Goal: Information Seeking & Learning: Learn about a topic

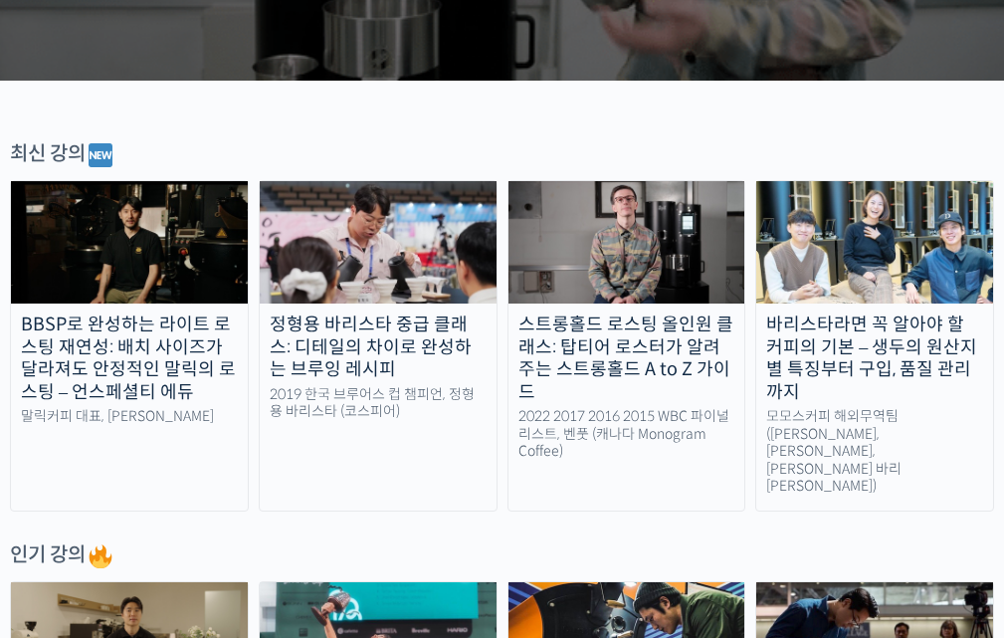
scroll to position [497, 0]
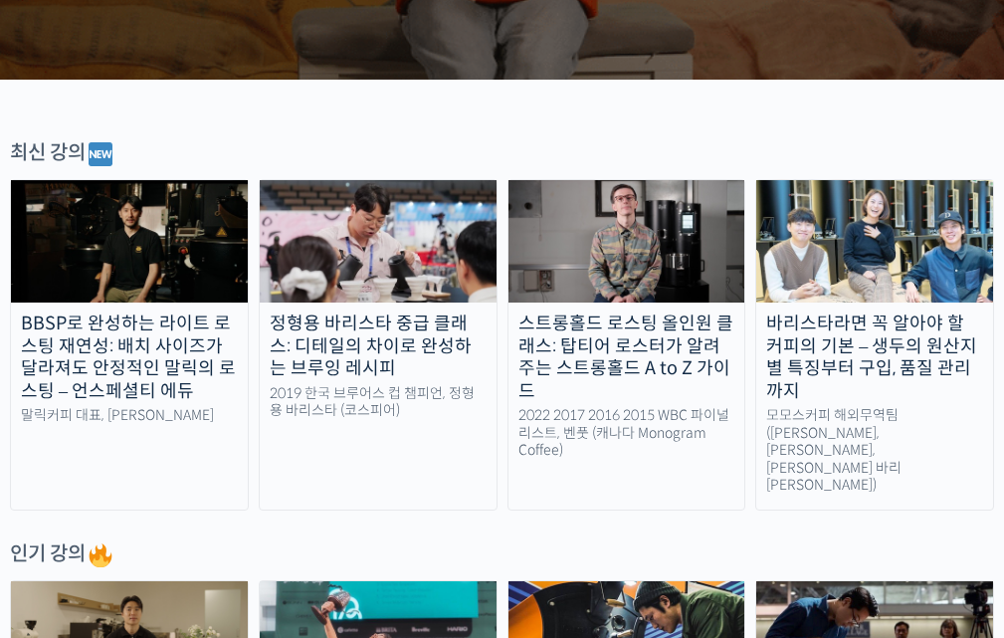
click at [511, 139] on div "최신 강의" at bounding box center [502, 154] width 984 height 30
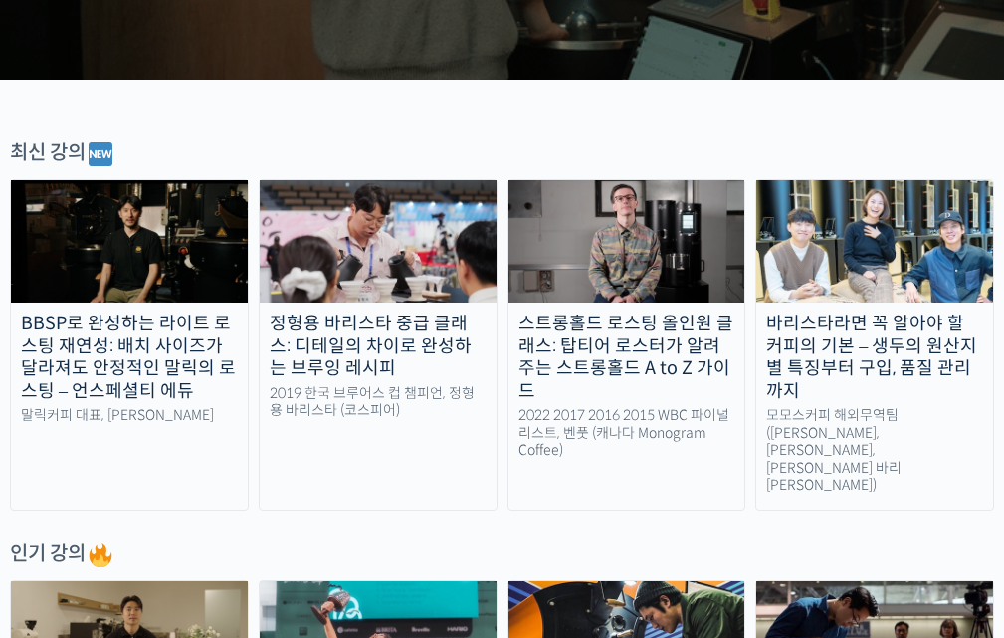
drag, startPoint x: 543, startPoint y: 478, endPoint x: 669, endPoint y: 424, distance: 136.4
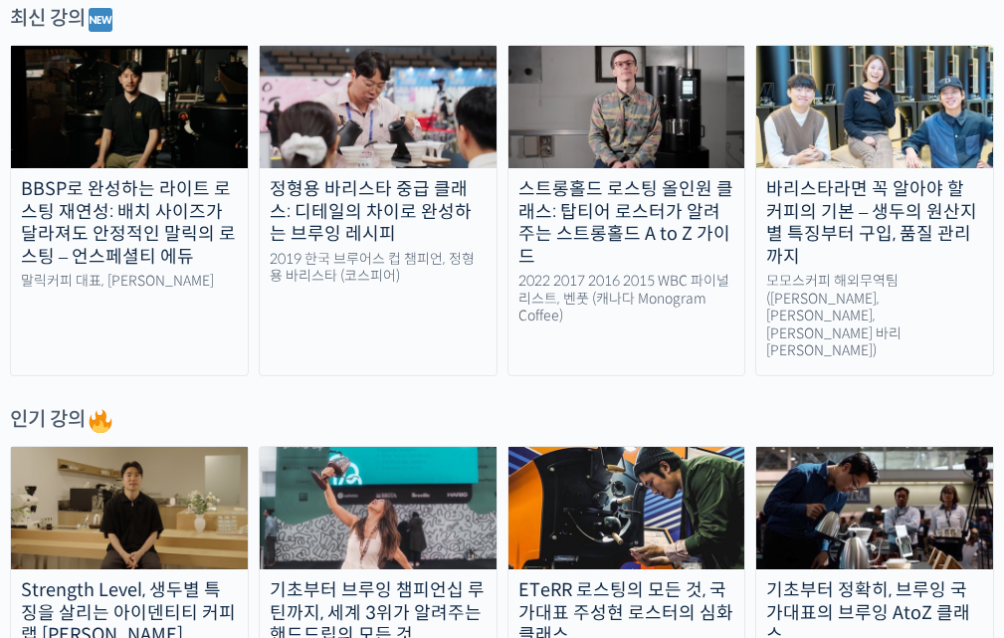
scroll to position [696, 0]
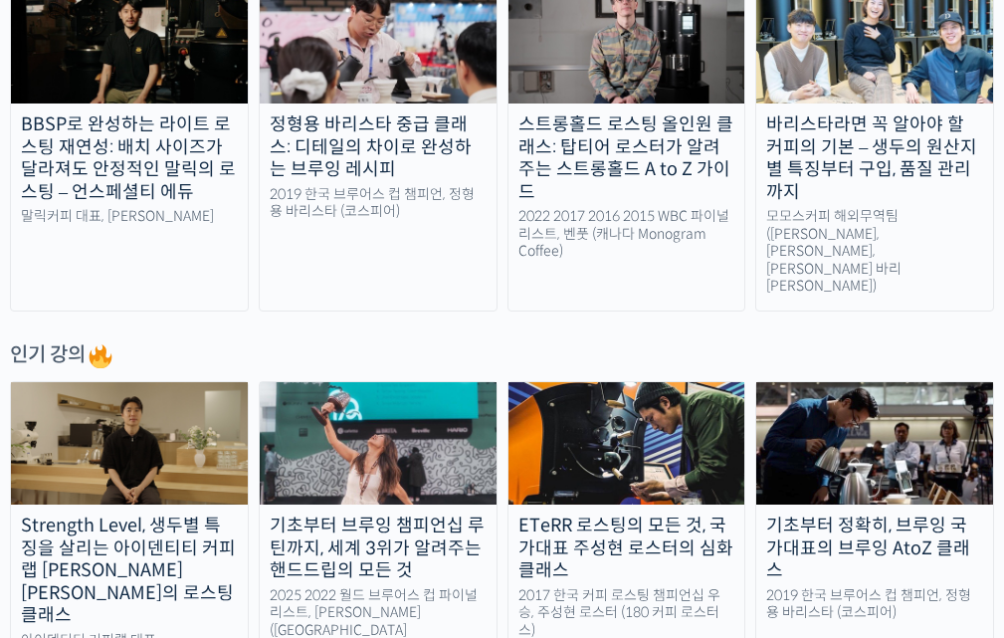
click at [827, 139] on div "바리스타라면 꼭 알아야 할 커피의 기본 – 생두의 원산지별 특징부터 구입, 품질 관리까지" at bounding box center [874, 158] width 237 height 90
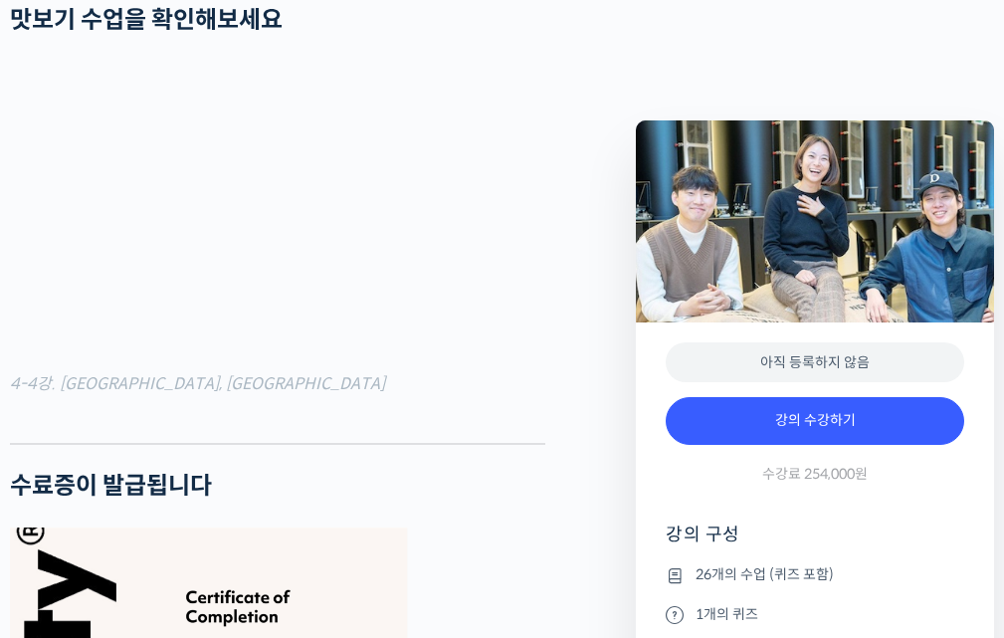
scroll to position [6865, 0]
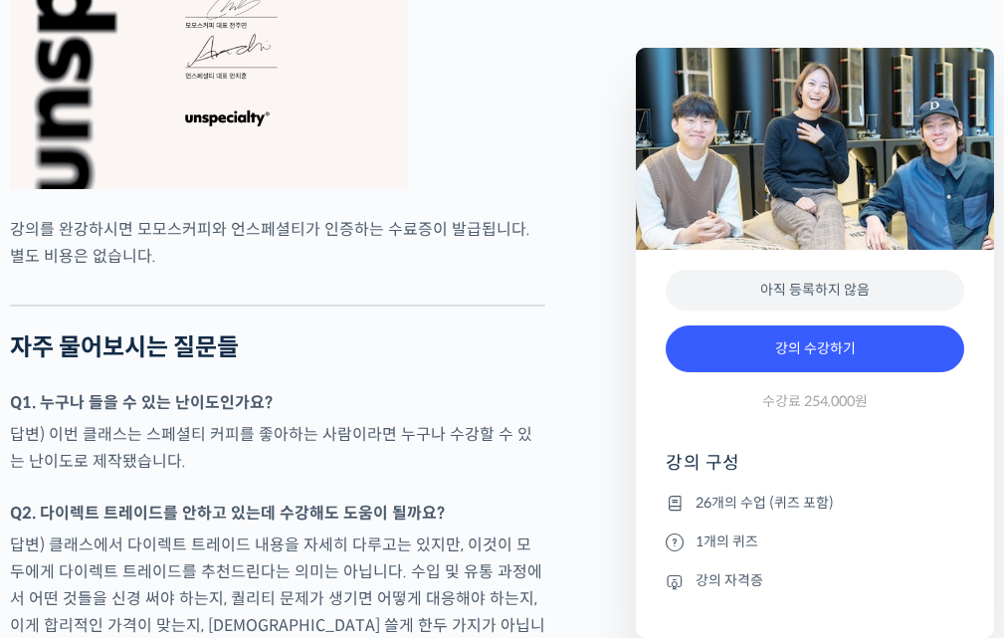
scroll to position [7960, 0]
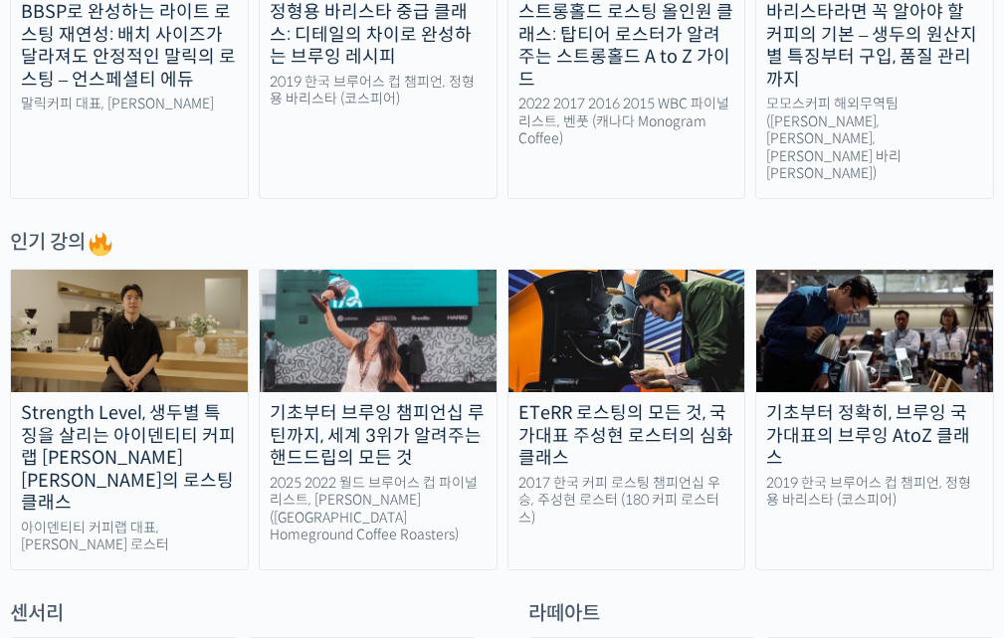
scroll to position [995, 0]
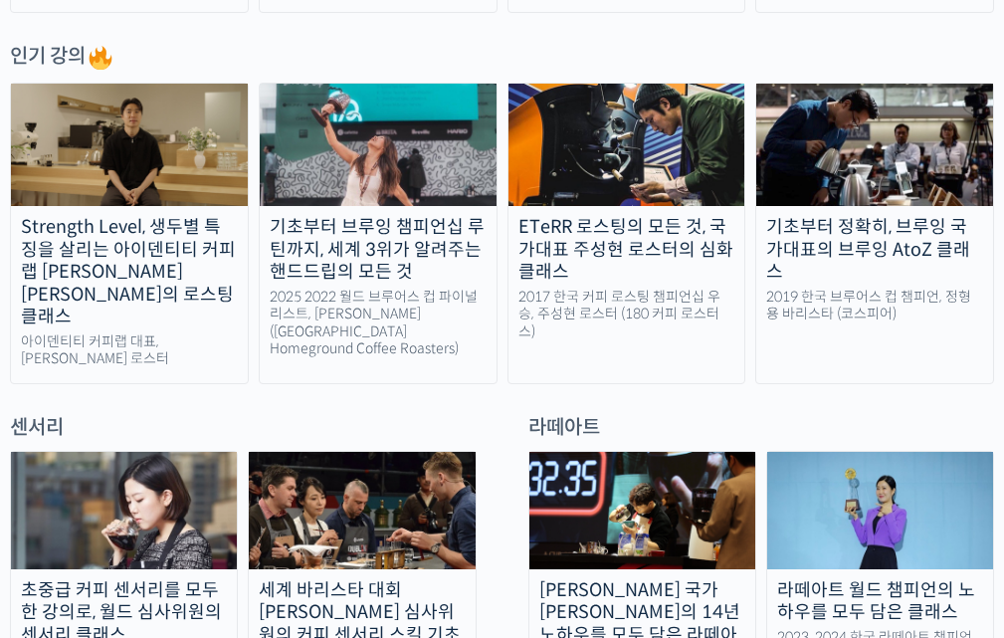
click at [497, 414] on div "센서리 초중급 커피 센서리를 모두 한 강의로, 월드 심사위원의 센서리 클래스 WBC 센서리 심사위원, 기미사 송인영 대표 세계 바리스타 대회 …" at bounding box center [502, 595] width 1004 height 363
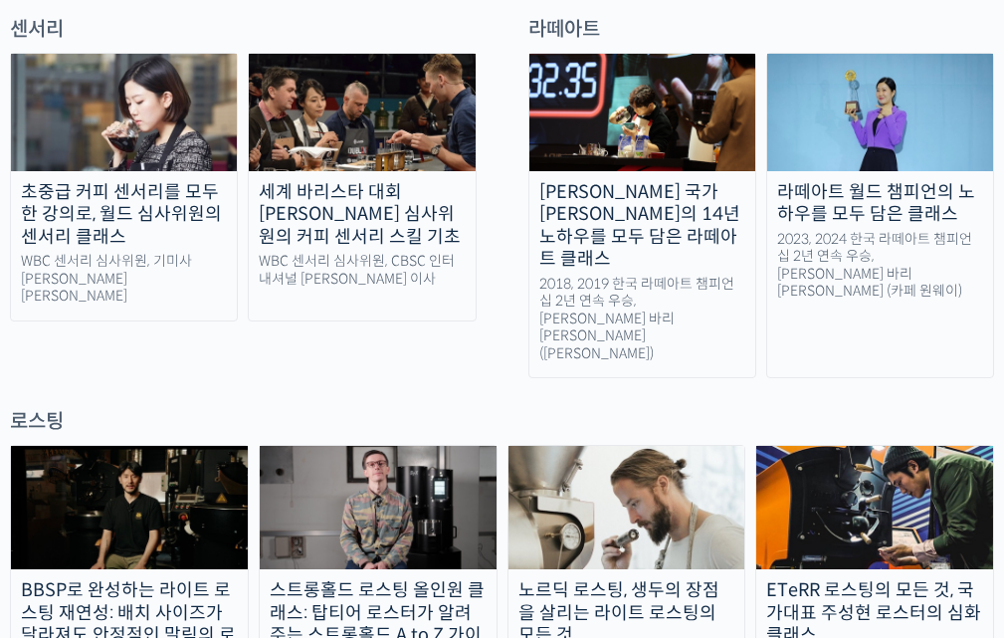
click at [393, 446] on img at bounding box center [378, 507] width 237 height 123
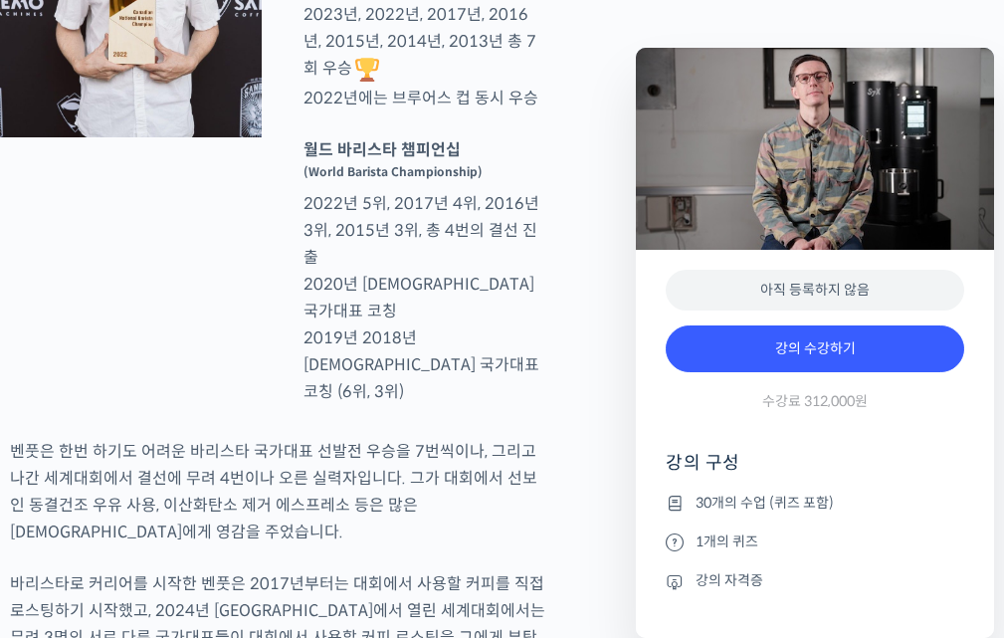
scroll to position [1194, 0]
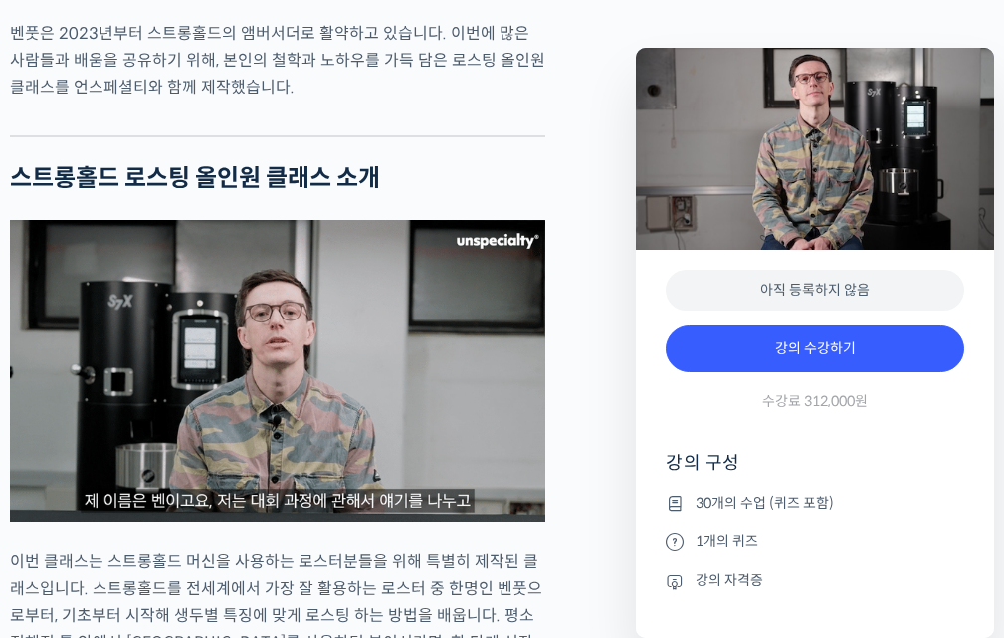
scroll to position [2189, 0]
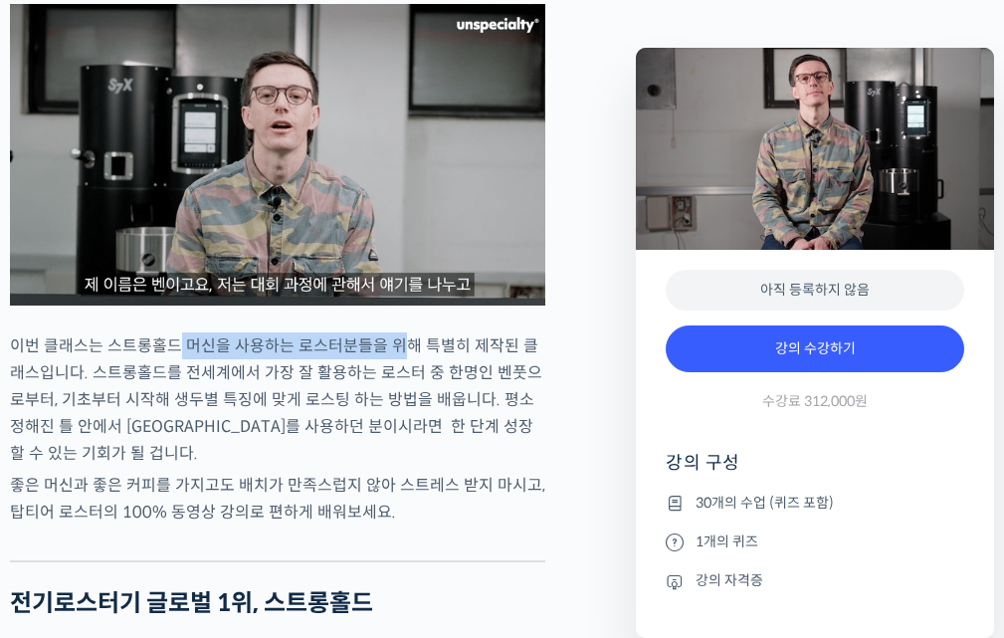
drag, startPoint x: 171, startPoint y: 296, endPoint x: 464, endPoint y: 354, distance: 298.2
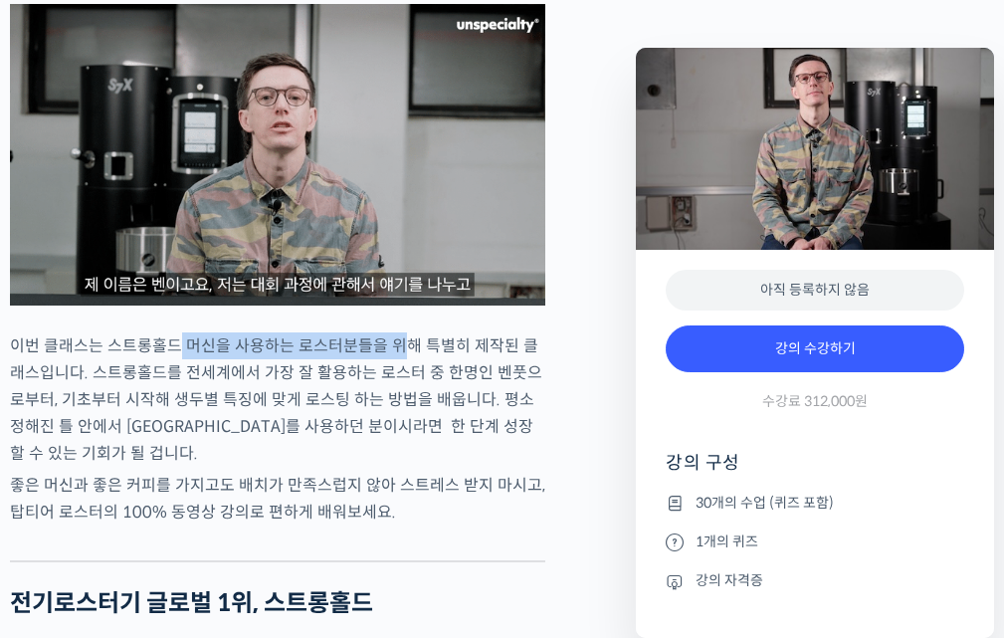
click at [392, 332] on p "이번 클래스는 스트롱홀드 머신을 사용하는 로스터분들을 위해 특별히 제작된 클래스입니다. 스트롱홀드를 전세계에서 가장 잘 활용하는 로스터 중 한…" at bounding box center [277, 399] width 535 height 134
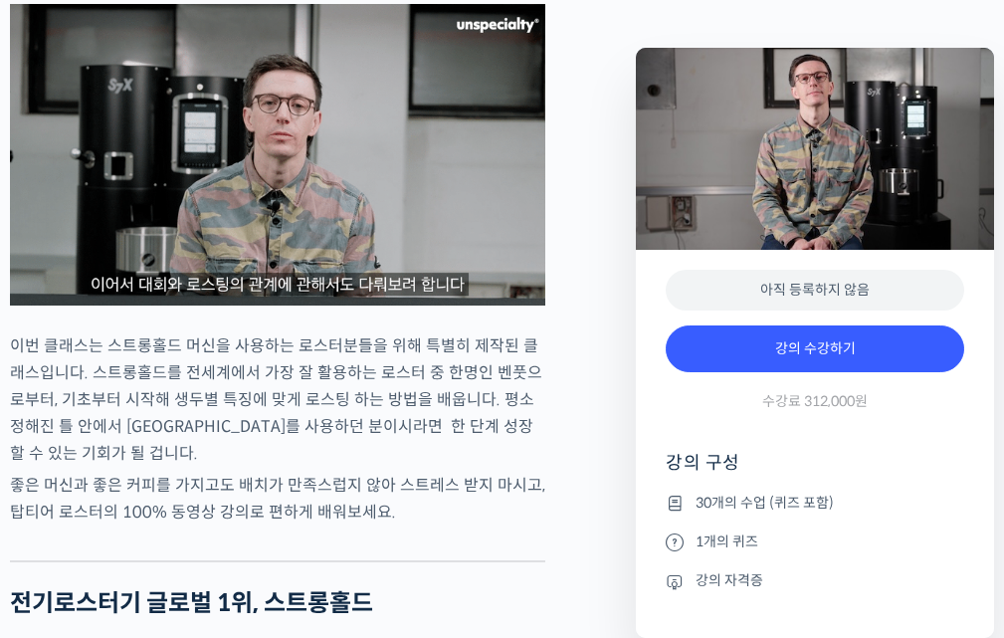
drag, startPoint x: 471, startPoint y: 360, endPoint x: 453, endPoint y: 349, distance: 21.0
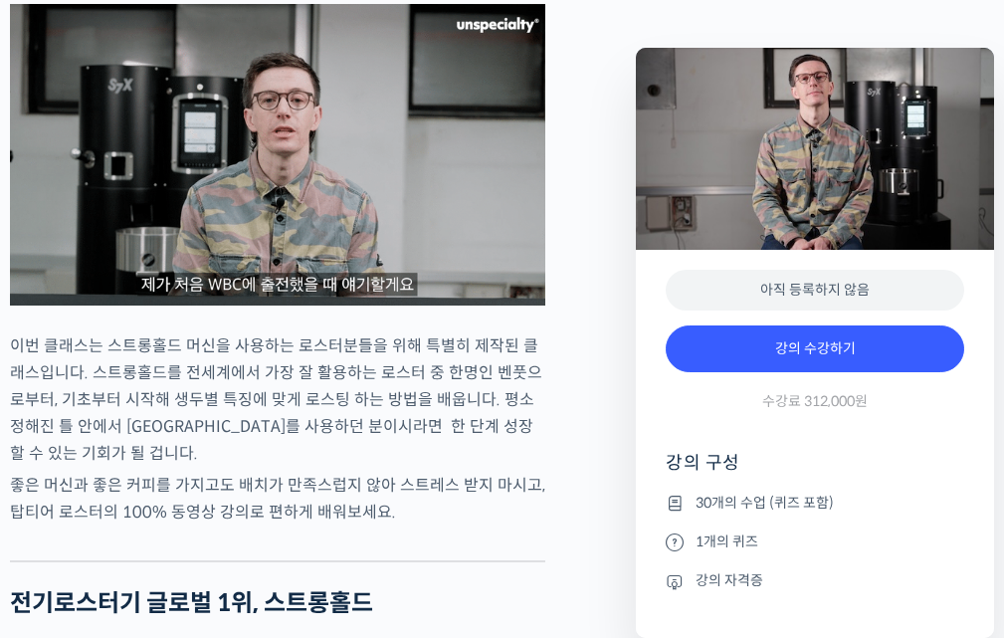
click at [472, 360] on p "이번 클래스는 스트롱홀드 머신을 사용하는 로스터분들을 위해 특별히 제작된 클래스입니다. 스트롱홀드를 전세계에서 가장 잘 활용하는 로스터 중 한…" at bounding box center [277, 399] width 535 height 134
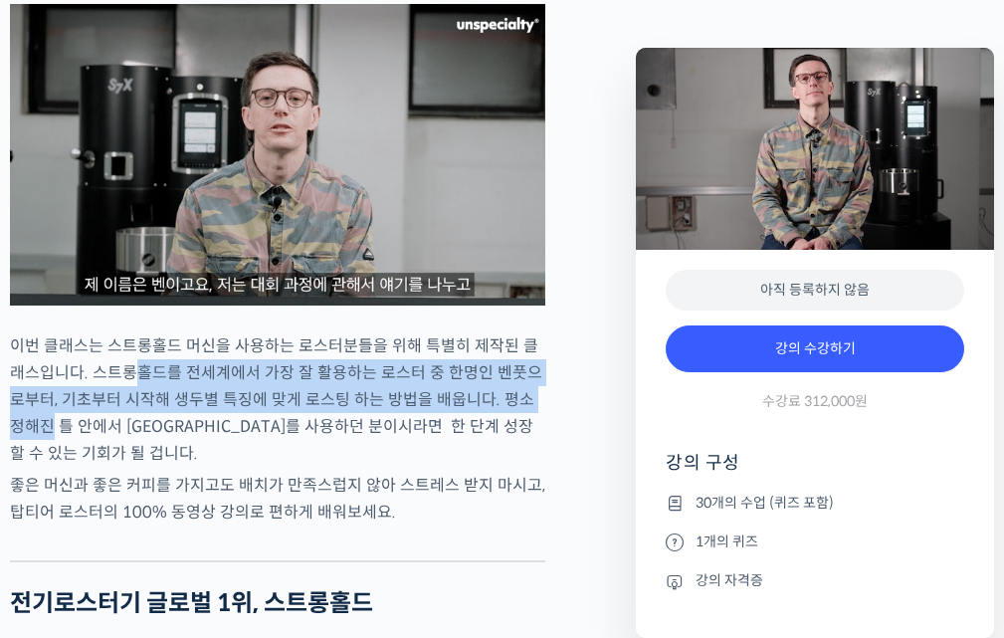
drag, startPoint x: 119, startPoint y: 329, endPoint x: 566, endPoint y: 375, distance: 449.1
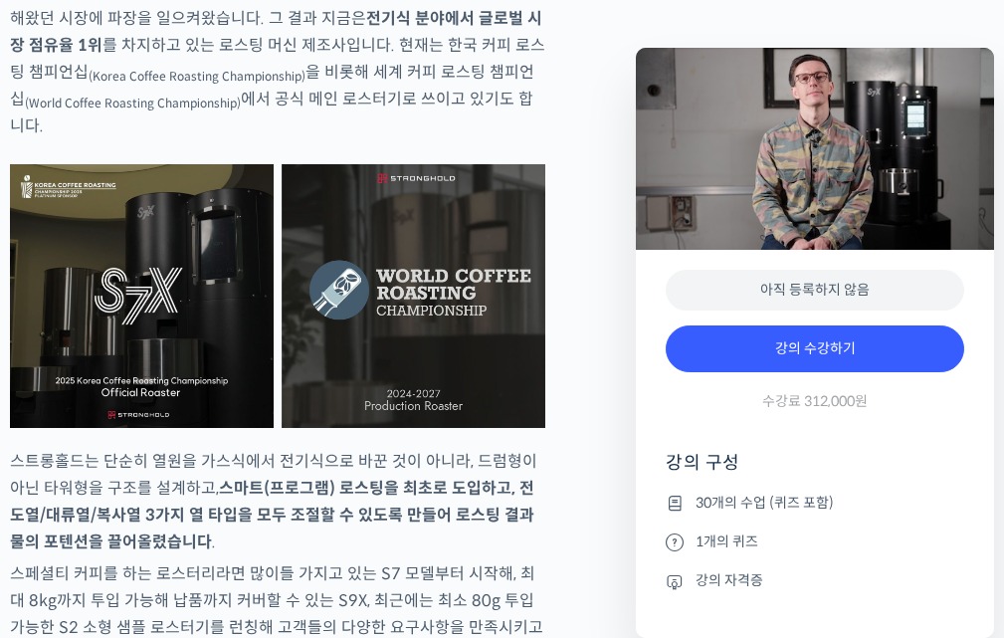
scroll to position [3880, 0]
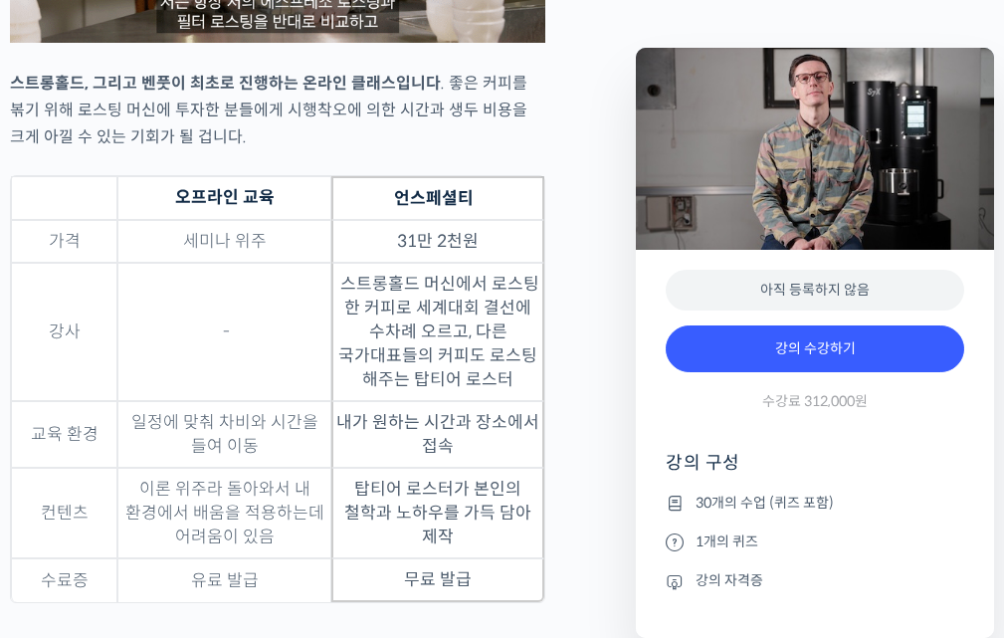
scroll to position [5671, 0]
